Goal: Navigation & Orientation: Find specific page/section

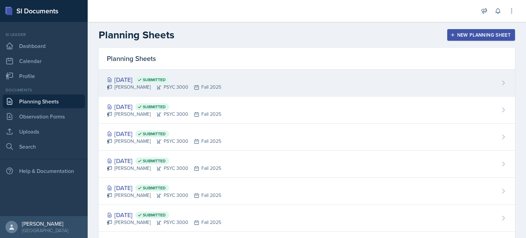
click at [221, 84] on div "[PERSON_NAME] PSYC 3000 Fall 2025" at bounding box center [164, 87] width 114 height 7
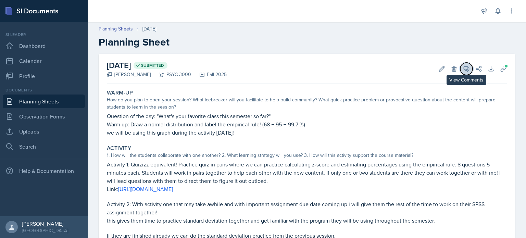
click at [464, 68] on icon at bounding box center [466, 68] width 7 height 7
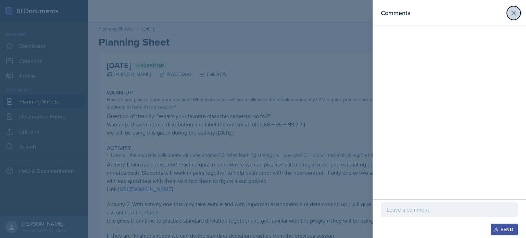
click at [515, 10] on icon at bounding box center [513, 13] width 8 height 8
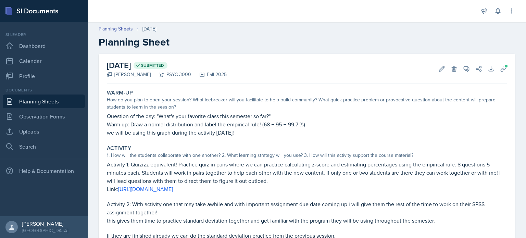
click at [73, 103] on link "Planning Sheets" at bounding box center [44, 101] width 82 height 14
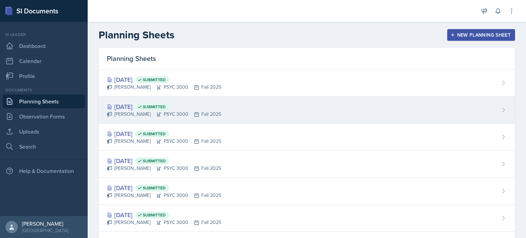
click at [179, 112] on div "[PERSON_NAME] PSYC 3000 Fall 2025" at bounding box center [164, 114] width 114 height 7
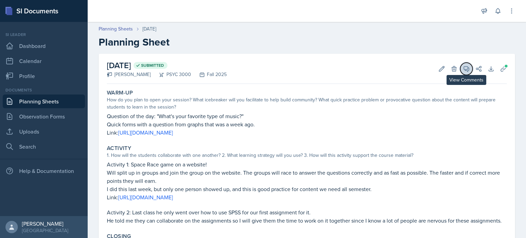
click at [467, 72] on icon at bounding box center [466, 68] width 7 height 7
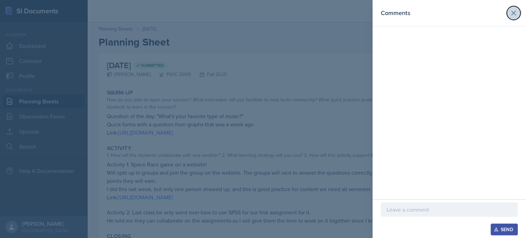
click at [516, 16] on icon at bounding box center [513, 13] width 8 height 8
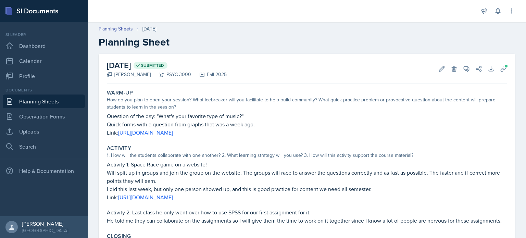
click at [77, 101] on link "Planning Sheets" at bounding box center [44, 101] width 82 height 14
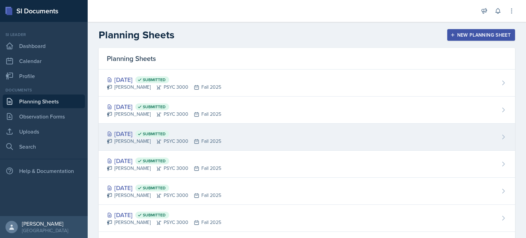
scroll to position [36, 0]
